Goal: Navigation & Orientation: Understand site structure

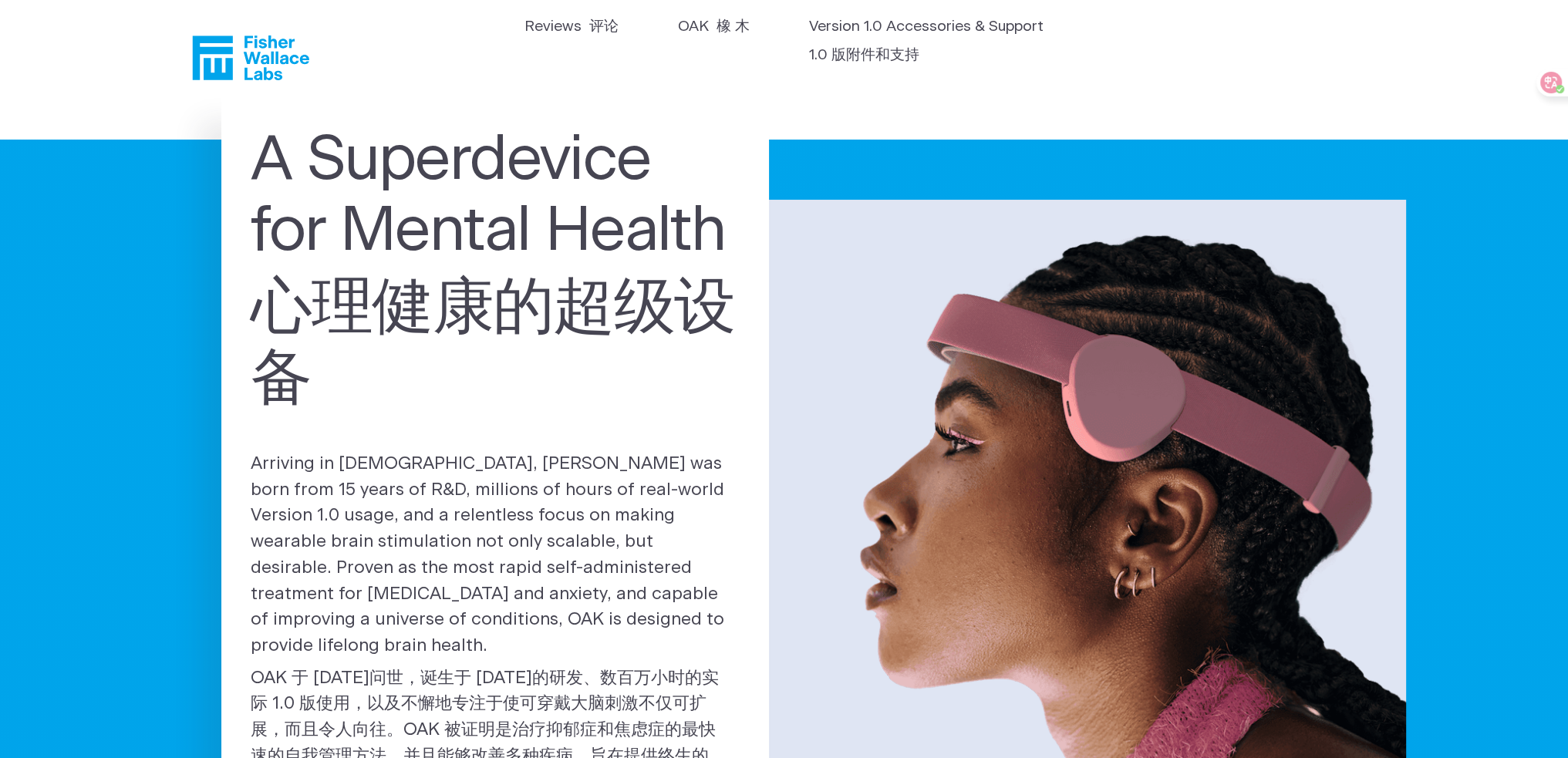
scroll to position [2, 0]
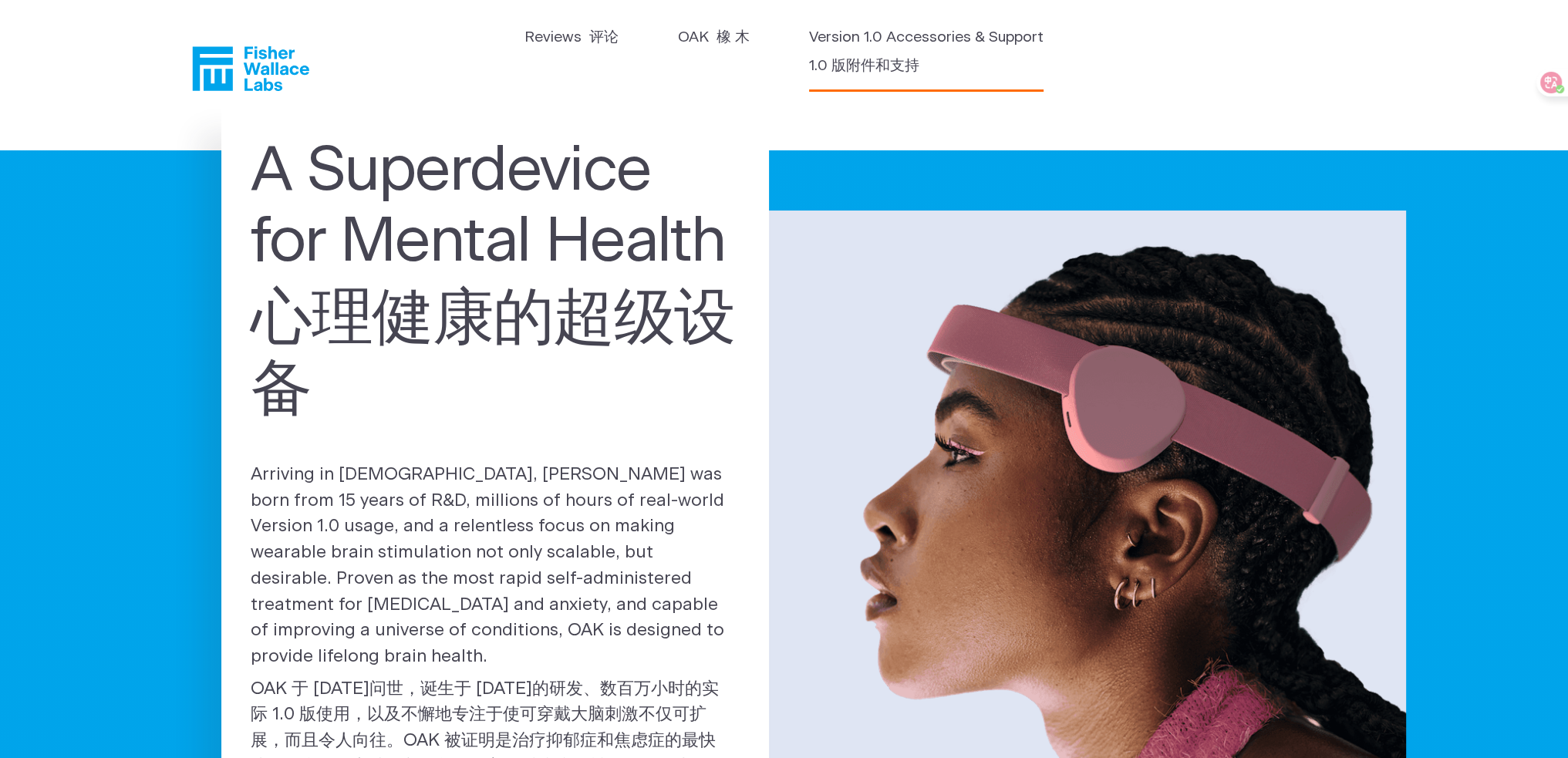
click at [866, 48] on link "Version 1.0 Accessories & Support 1.0 版附件和支持" at bounding box center [927, 55] width 234 height 57
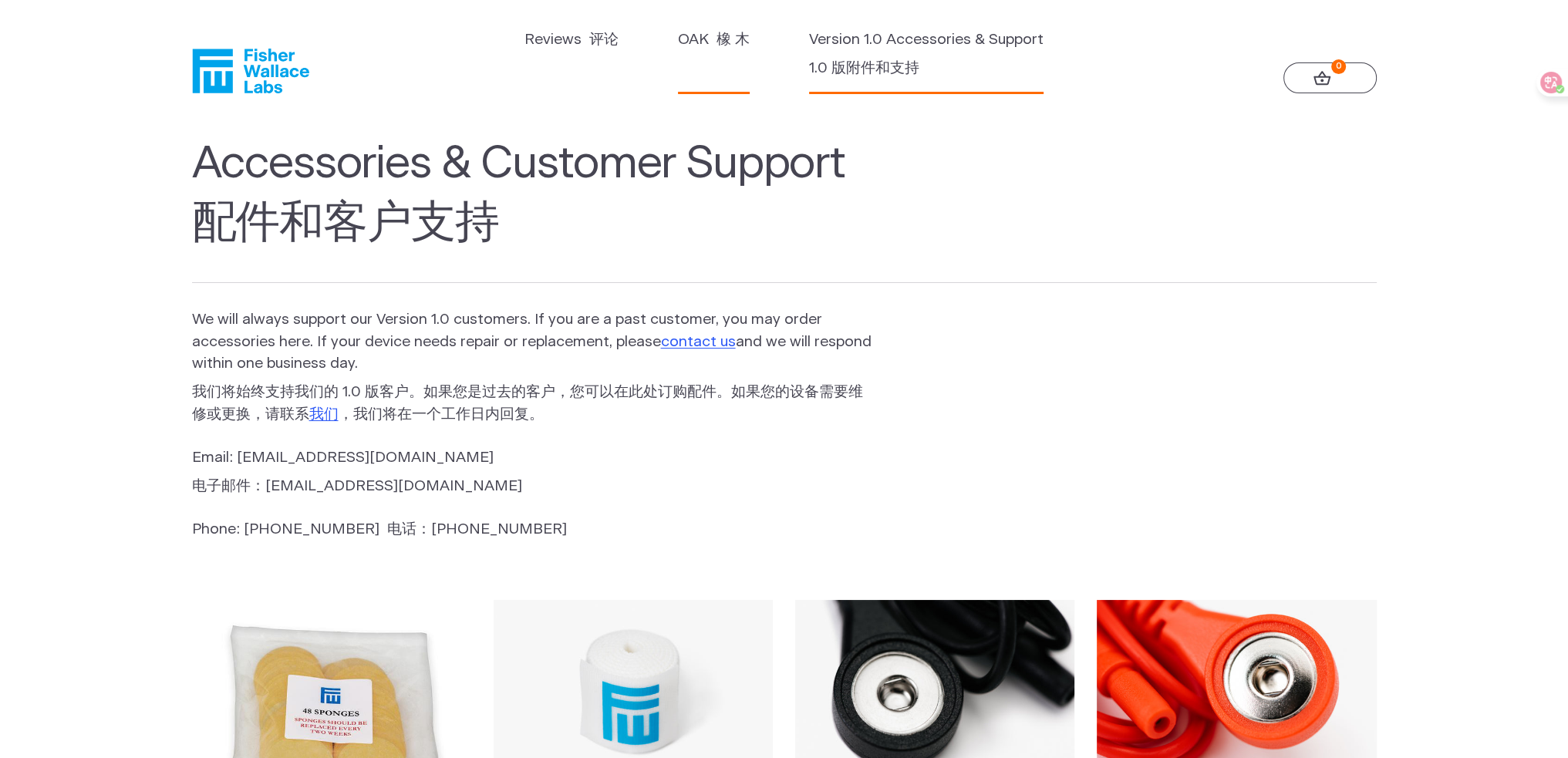
click at [697, 40] on link "OAK 橡 木" at bounding box center [714, 58] width 72 height 57
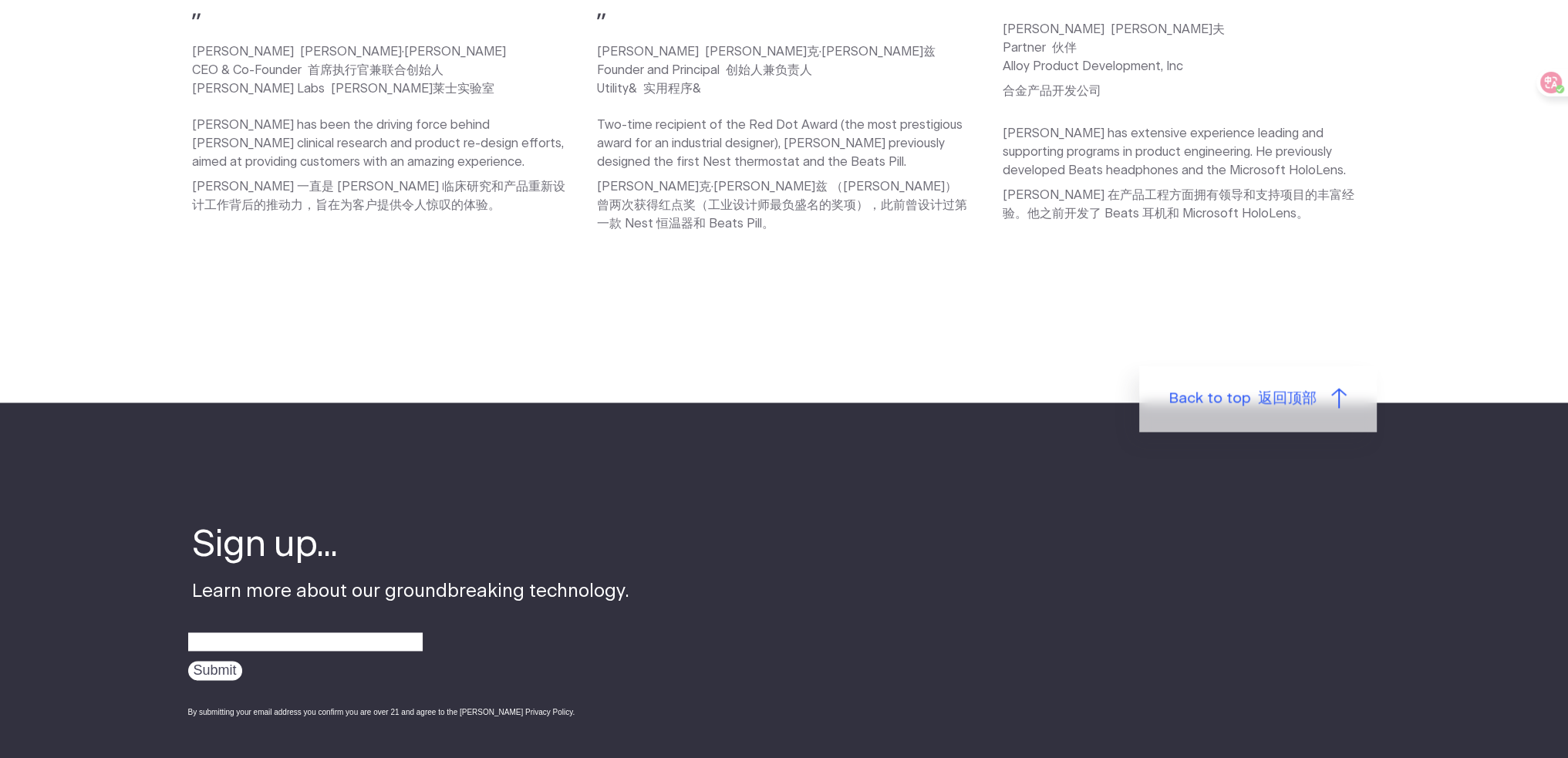
scroll to position [2811, 0]
